Goal: Browse casually

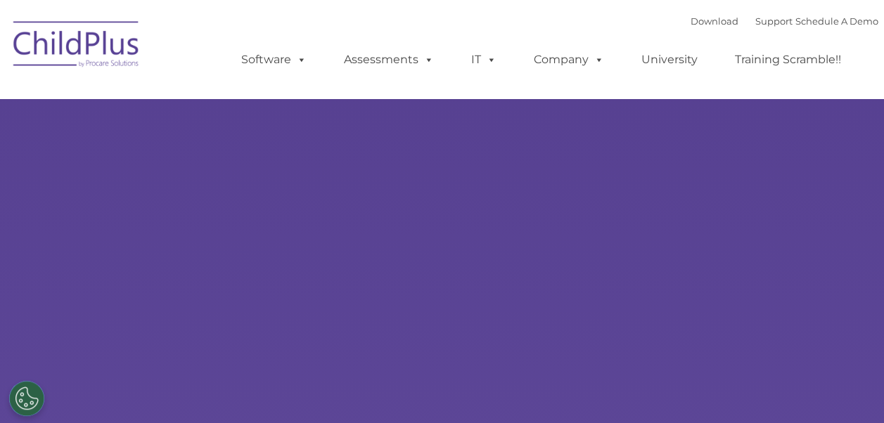
type input ""
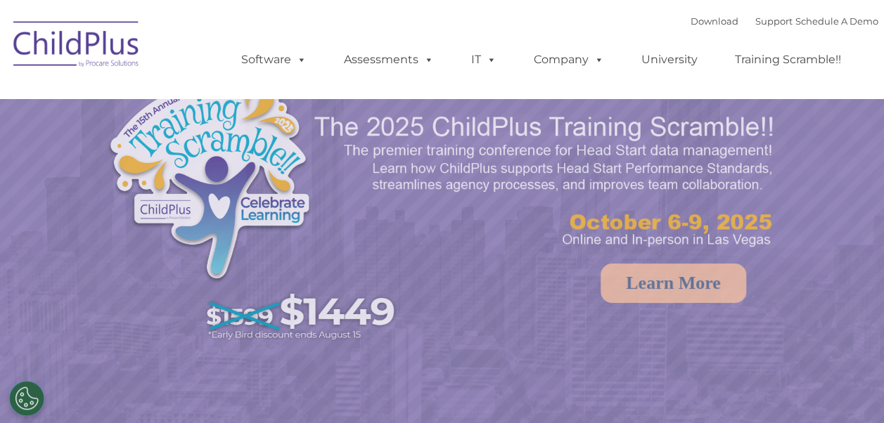
select select "MEDIUM"
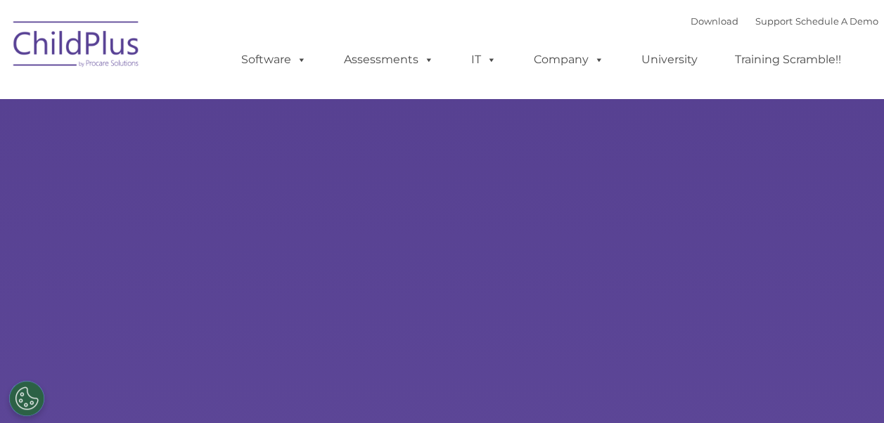
select select "MEDIUM"
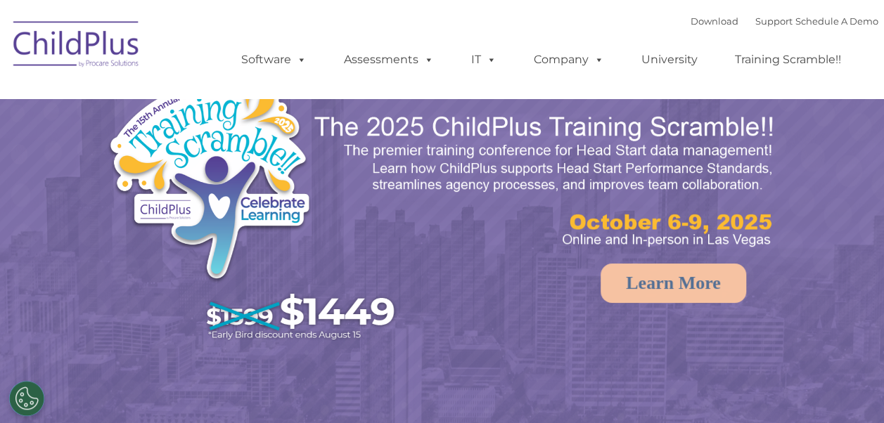
select select "MEDIUM"
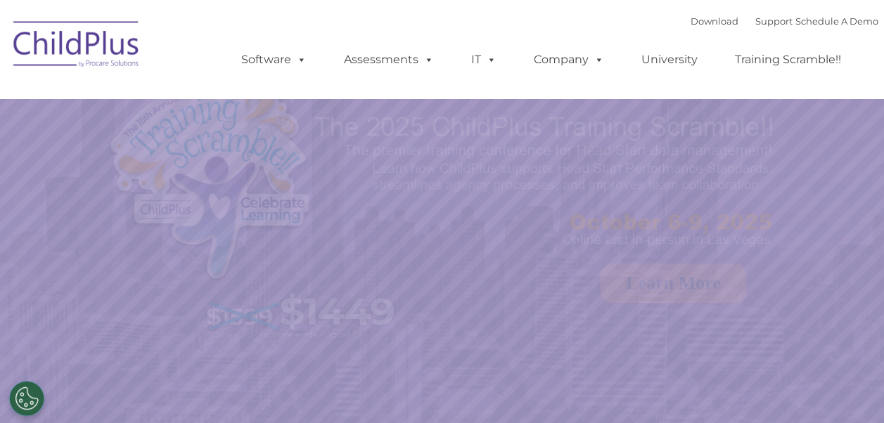
select select "MEDIUM"
